Goal: Task Accomplishment & Management: Use online tool/utility

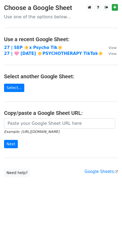
click at [39, 44] on main "Choose a Google Sheet Use one of the options below... Use a recent Google Sheet…" at bounding box center [61, 90] width 122 height 173
click at [40, 47] on strong "27 | SEP ☀️x Psycho Tik☀️" at bounding box center [33, 47] width 58 height 5
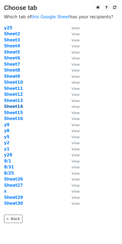
click at [17, 106] on strong "Sheet14" at bounding box center [13, 106] width 19 height 5
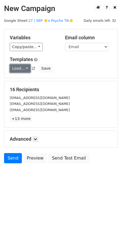
click at [23, 70] on link "Load..." at bounding box center [20, 68] width 21 height 8
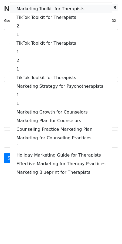
click at [53, 5] on link "Marketing Toolkit for Therapists" at bounding box center [61, 9] width 102 height 9
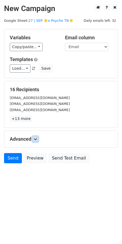
click at [37, 140] on icon at bounding box center [35, 139] width 3 height 3
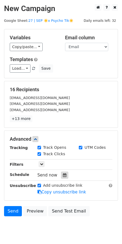
click at [63, 176] on icon at bounding box center [65, 176] width 4 height 4
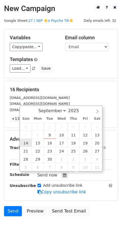
type input "2025-09-14 12:00"
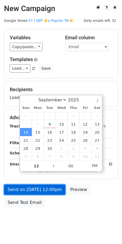
click at [35, 187] on link "Send on Sep 14 at 12:00pm" at bounding box center [34, 190] width 61 height 10
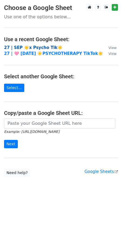
click at [43, 49] on strong "27 | SEP ☀️x Psycho Tik☀️" at bounding box center [33, 47] width 58 height 5
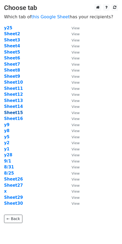
click at [14, 112] on strong "Sheet15" at bounding box center [13, 112] width 19 height 5
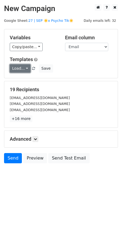
click at [21, 70] on link "Load..." at bounding box center [20, 68] width 21 height 8
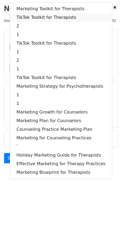
click at [49, 20] on link "TikTok Toolkit for Therapists" at bounding box center [61, 17] width 102 height 9
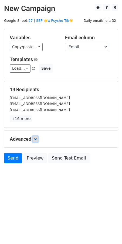
click at [37, 138] on icon at bounding box center [35, 139] width 3 height 3
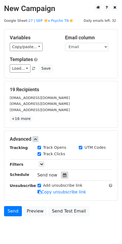
click at [63, 172] on div at bounding box center [64, 175] width 7 height 7
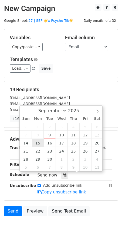
type input "2025-09-15 12:00"
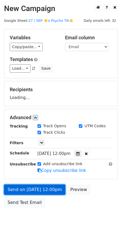
click at [36, 185] on link "Send on Sep 15 at 12:00pm" at bounding box center [34, 190] width 61 height 10
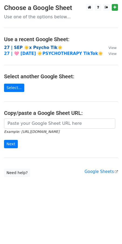
click at [41, 47] on strong "27 | SEP ☀️x Psycho Tik☀️" at bounding box center [33, 47] width 58 height 5
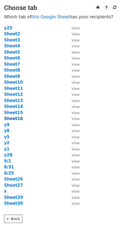
click at [16, 119] on strong "Sheet16" at bounding box center [13, 118] width 19 height 5
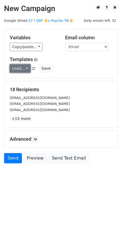
click at [22, 68] on link "Load..." at bounding box center [20, 68] width 21 height 8
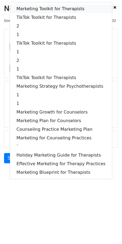
click at [47, 9] on link "Marketing Toolkit for Therapists" at bounding box center [61, 9] width 102 height 9
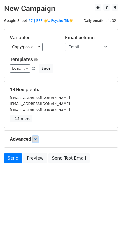
click at [37, 138] on icon at bounding box center [35, 139] width 3 height 3
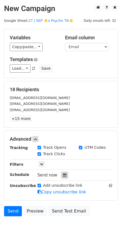
click at [62, 172] on div at bounding box center [64, 175] width 7 height 7
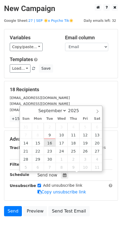
type input "2025-09-16 12:00"
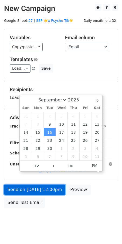
click at [46, 186] on link "Send on Sep 16 at 12:00pm" at bounding box center [34, 190] width 61 height 10
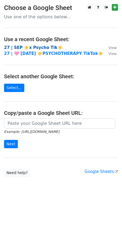
click at [39, 47] on strong "27 | SEP ☀️x Psycho Tik☀️" at bounding box center [33, 47] width 58 height 5
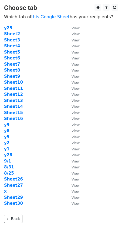
click at [24, 49] on td "Sheet5" at bounding box center [35, 52] width 62 height 6
click at [5, 191] on strong "x" at bounding box center [5, 191] width 3 height 5
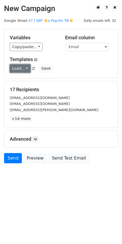
click at [22, 69] on link "Load..." at bounding box center [20, 68] width 21 height 8
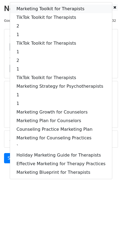
click at [50, 10] on link "Marketing Toolkit for Therapists" at bounding box center [61, 9] width 102 height 9
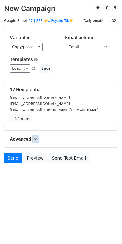
click at [37, 138] on icon at bounding box center [35, 139] width 3 height 3
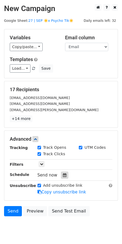
click at [63, 174] on icon at bounding box center [65, 176] width 4 height 4
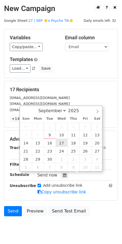
type input "[DATE] 12:00"
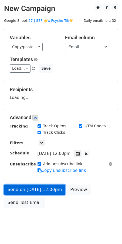
click at [50, 193] on link "Send on [DATE] 12:00pm" at bounding box center [34, 190] width 61 height 10
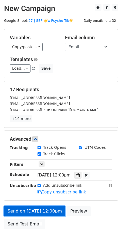
click at [14, 207] on link "Send on [DATE] 12:00pm" at bounding box center [34, 211] width 61 height 10
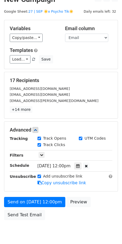
scroll to position [30, 0]
